Goal: Information Seeking & Learning: Learn about a topic

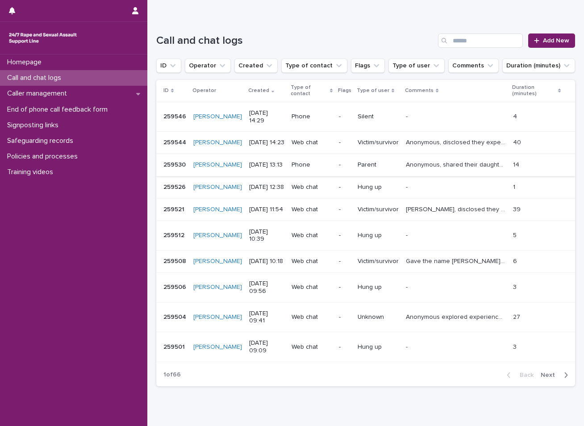
scroll to position [89, 0]
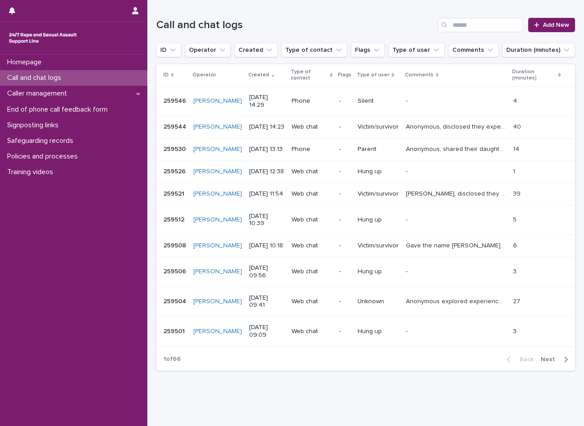
click at [540, 362] on span "Next" at bounding box center [550, 359] width 20 height 6
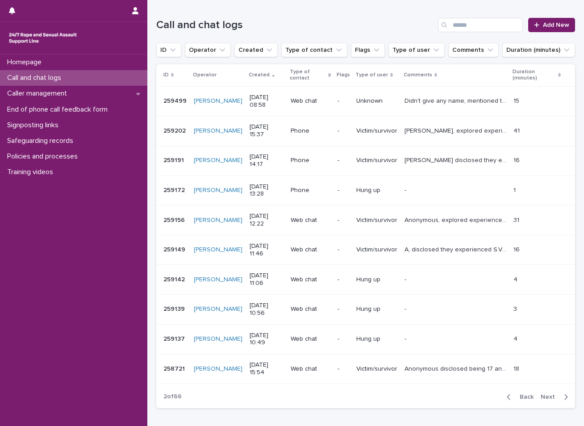
click at [546, 394] on span "Next" at bounding box center [550, 397] width 20 height 6
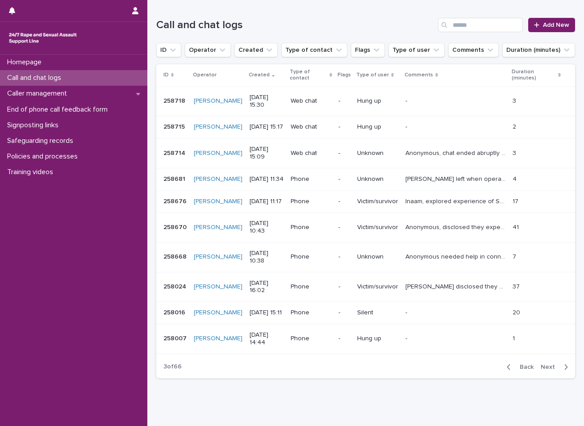
click at [516, 370] on span "Back" at bounding box center [523, 367] width 19 height 6
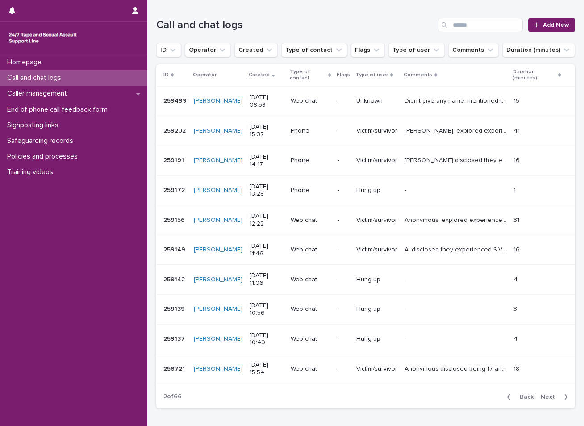
click at [507, 399] on div "button" at bounding box center [511, 397] width 8 height 8
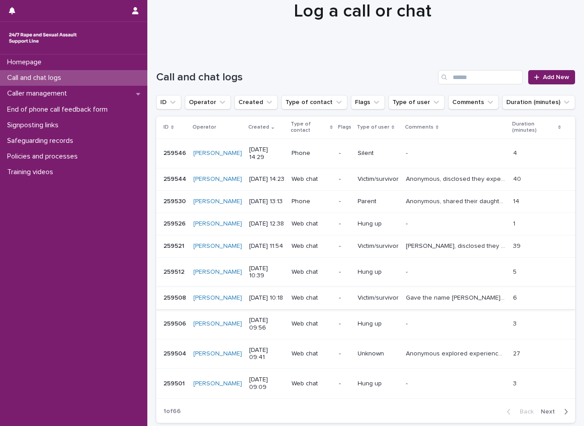
scroll to position [15, 0]
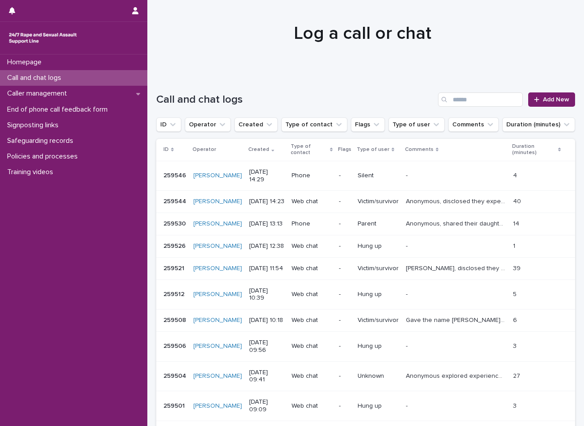
click at [96, 79] on div "Call and chat logs" at bounding box center [73, 78] width 147 height 16
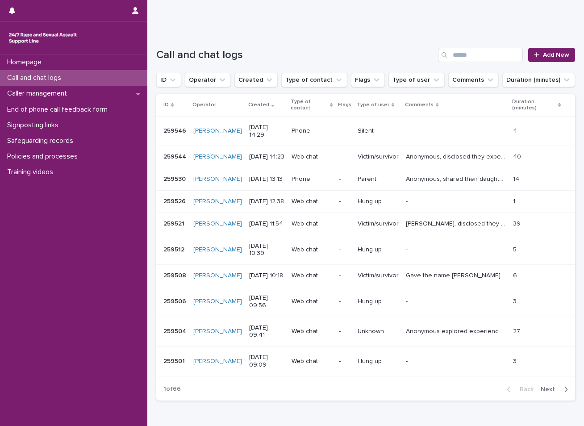
click at [261, 153] on p "[DATE] 14:23" at bounding box center [266, 157] width 35 height 8
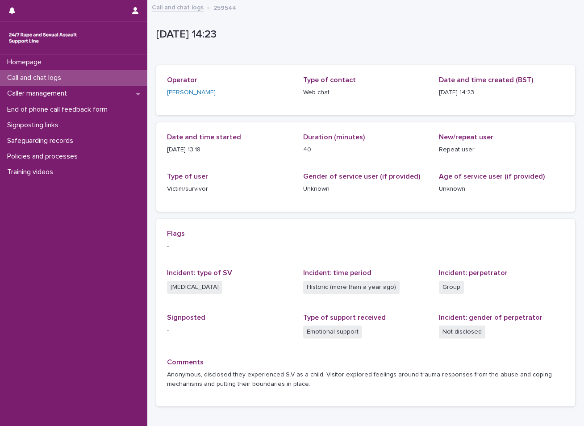
click at [97, 80] on div "Call and chat logs" at bounding box center [73, 78] width 147 height 16
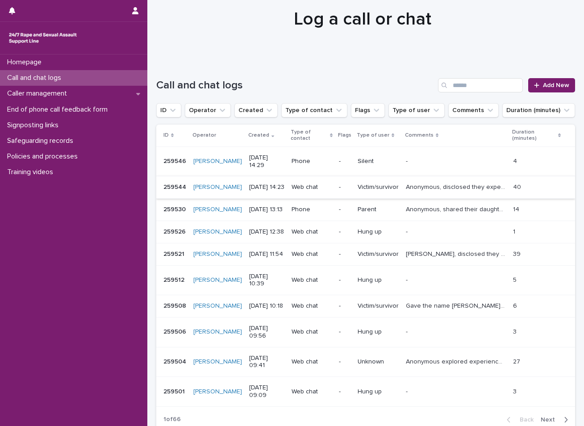
scroll to position [45, 0]
